Goal: Obtain resource: Download file/media

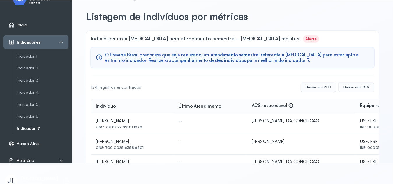
scroll to position [85, 0]
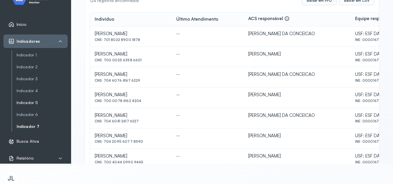
click at [35, 104] on link "Indicador 5" at bounding box center [42, 102] width 51 height 5
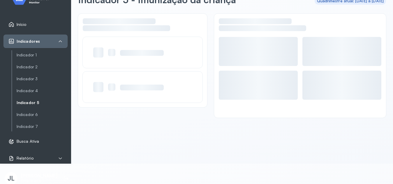
scroll to position [16, 0]
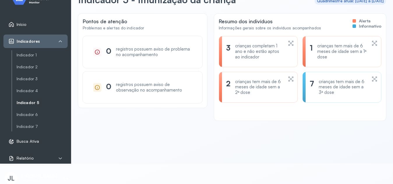
click at [31, 106] on link "Indicador 5" at bounding box center [42, 102] width 51 height 7
click at [31, 102] on link "Indicador 5" at bounding box center [42, 102] width 51 height 5
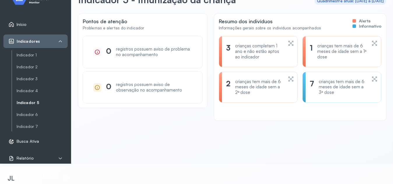
click at [31, 102] on link "Indicador 5" at bounding box center [42, 102] width 51 height 5
click at [34, 102] on link "Indicador 5" at bounding box center [42, 102] width 51 height 5
click at [34, 103] on link "Indicador 5" at bounding box center [42, 102] width 51 height 5
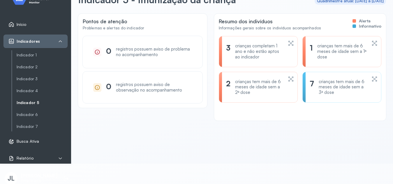
click at [125, 150] on div "Pontos de atenção Problemas e alertas do indicador 0 registros possuem aviso de…" at bounding box center [232, 85] width 308 height 143
click at [28, 102] on link "Indicador 5" at bounding box center [42, 102] width 51 height 5
click at [17, 100] on link "Indicador 5" at bounding box center [42, 102] width 51 height 5
click at [31, 104] on link "Indicador 5" at bounding box center [42, 102] width 51 height 5
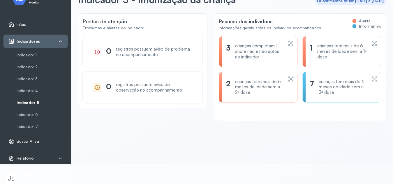
click at [31, 104] on link "Indicador 5" at bounding box center [42, 102] width 51 height 5
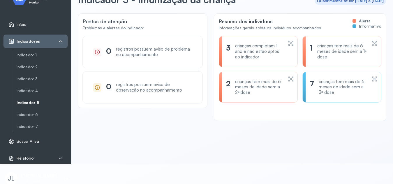
click at [36, 103] on link "Indicador 5" at bounding box center [42, 102] width 51 height 5
click at [33, 103] on link "Indicador 5" at bounding box center [42, 102] width 51 height 5
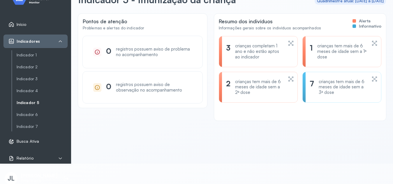
click at [31, 103] on link "Indicador 5" at bounding box center [42, 102] width 51 height 5
click at [29, 103] on link "Indicador 5" at bounding box center [42, 102] width 51 height 5
click at [32, 101] on link "Indicador 5" at bounding box center [42, 102] width 51 height 5
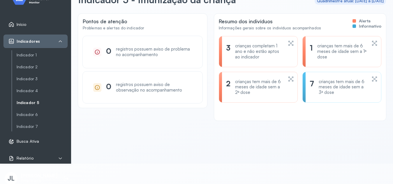
click at [17, 100] on link "Indicador 5" at bounding box center [42, 102] width 51 height 5
click at [31, 104] on link "Indicador 5" at bounding box center [42, 102] width 51 height 5
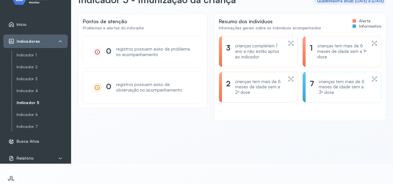
click at [31, 104] on link "Indicador 5" at bounding box center [42, 102] width 51 height 5
click at [31, 22] on link "Início" at bounding box center [35, 25] width 54 height 6
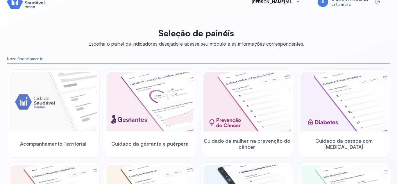
scroll to position [85, 0]
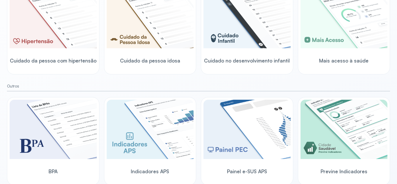
scroll to position [203, 0]
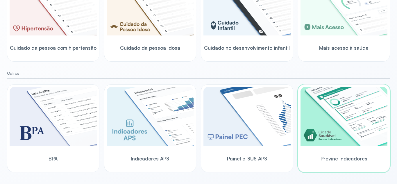
click at [327, 129] on img at bounding box center [344, 116] width 87 height 59
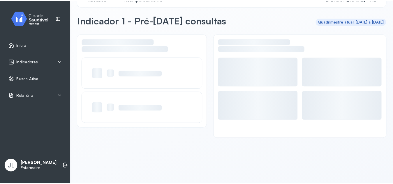
scroll to position [16, 0]
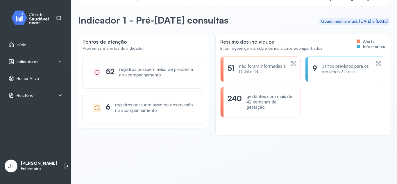
click at [41, 63] on div "Indicadores" at bounding box center [35, 62] width 54 height 6
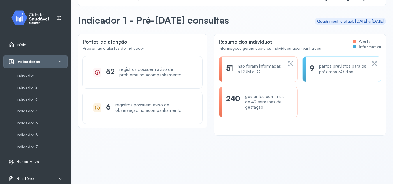
click at [41, 63] on div "Indicadores" at bounding box center [35, 62] width 54 height 6
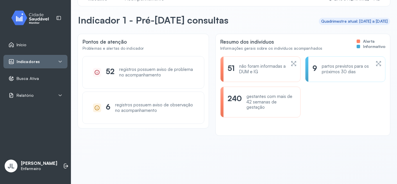
click at [41, 63] on div "Indicadores" at bounding box center [35, 62] width 54 height 6
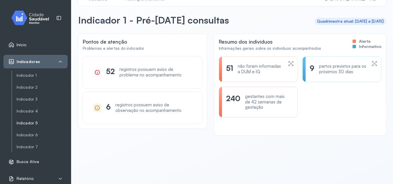
click at [36, 126] on link "Indicador 5" at bounding box center [42, 123] width 51 height 7
click at [30, 123] on link "Indicador 5" at bounding box center [42, 123] width 51 height 5
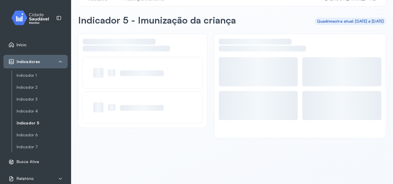
click at [30, 123] on link "Indicador 5" at bounding box center [42, 123] width 51 height 5
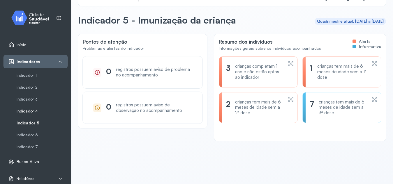
click at [27, 112] on link "Indicador 4" at bounding box center [42, 111] width 51 height 5
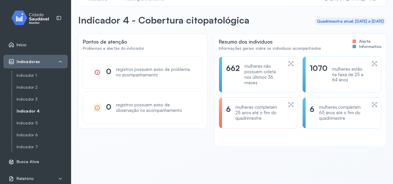
click at [341, 169] on div "Pontos de atenção Problemas e alertas do indicador 0 registros possuem aviso de…" at bounding box center [232, 105] width 308 height 143
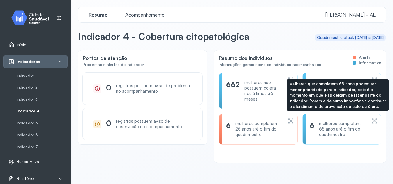
click at [371, 118] on icon at bounding box center [374, 121] width 6 height 7
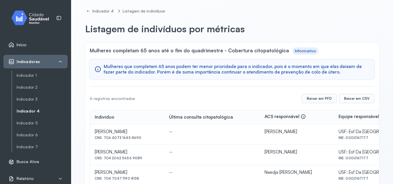
scroll to position [7, 0]
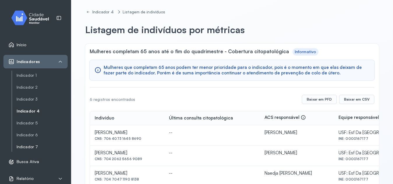
click at [31, 144] on link "Indicador 7" at bounding box center [42, 146] width 51 height 7
click at [31, 146] on link "Indicador 7" at bounding box center [42, 147] width 51 height 5
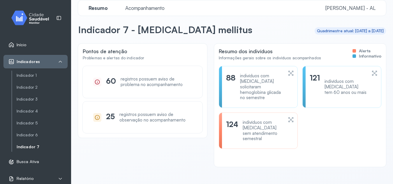
click at [287, 117] on icon at bounding box center [290, 119] width 6 height 7
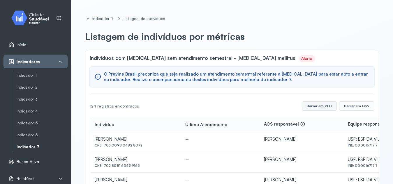
click at [321, 108] on button "Baixar em PFD" at bounding box center [318, 106] width 35 height 9
click at [308, 105] on button "Baixar em PFD" at bounding box center [318, 106] width 35 height 9
click at [348, 104] on button "Baixar em CSV" at bounding box center [356, 106] width 35 height 9
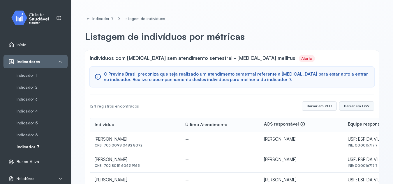
click at [348, 104] on button "Baixar em CSV" at bounding box center [356, 106] width 35 height 9
click at [347, 108] on button "Baixar em CSV" at bounding box center [356, 106] width 35 height 9
click at [32, 133] on link "Indicador 6" at bounding box center [42, 135] width 51 height 5
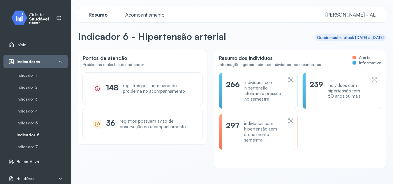
click at [29, 138] on link "Indicador 6" at bounding box center [42, 135] width 51 height 7
click at [31, 114] on link "Indicador 4" at bounding box center [42, 111] width 51 height 7
click at [35, 111] on link "Indicador 4" at bounding box center [42, 111] width 51 height 5
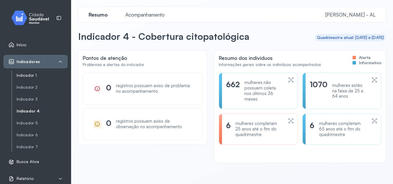
click at [27, 79] on link "Indicador 1" at bounding box center [42, 75] width 51 height 7
click at [31, 76] on link "Indicador 1" at bounding box center [42, 75] width 51 height 5
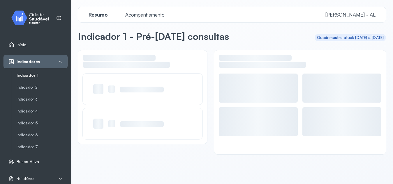
click at [31, 76] on link "Indicador 1" at bounding box center [42, 75] width 51 height 5
